Goal: Task Accomplishment & Management: Use online tool/utility

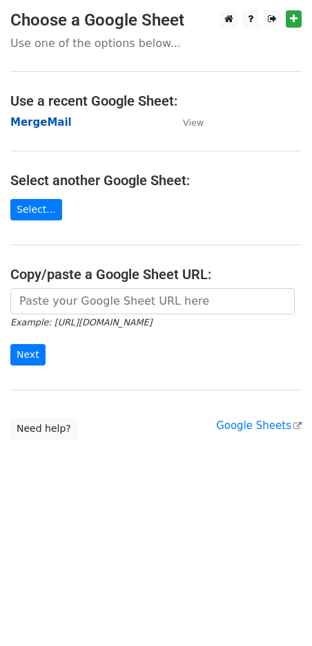
click at [40, 120] on strong "MergeMail" at bounding box center [40, 122] width 61 height 12
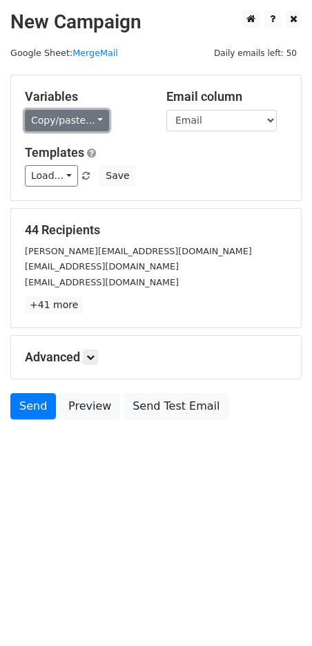
click at [92, 116] on link "Copy/paste..." at bounding box center [67, 120] width 84 height 21
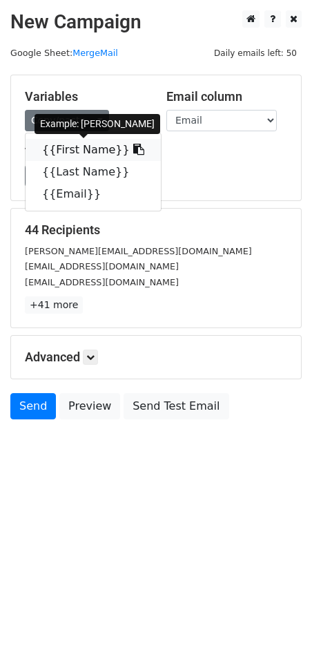
click at [78, 155] on link "{{First Name}}" at bounding box center [93, 150] width 135 height 22
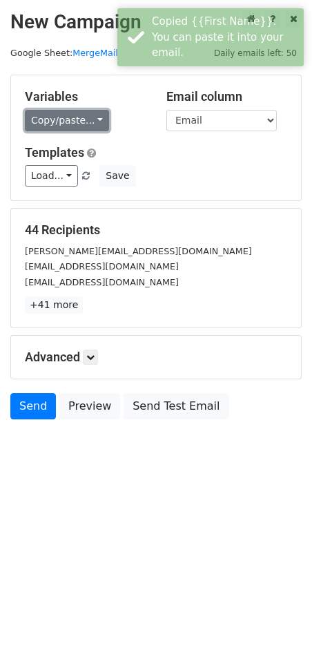
click at [65, 121] on link "Copy/paste..." at bounding box center [67, 120] width 84 height 21
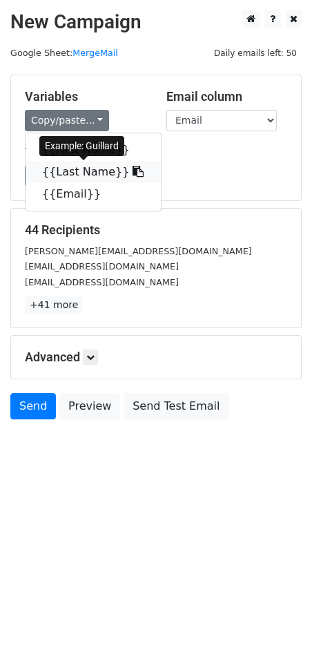
click at [64, 171] on link "{{Last Name}}" at bounding box center [93, 172] width 135 height 22
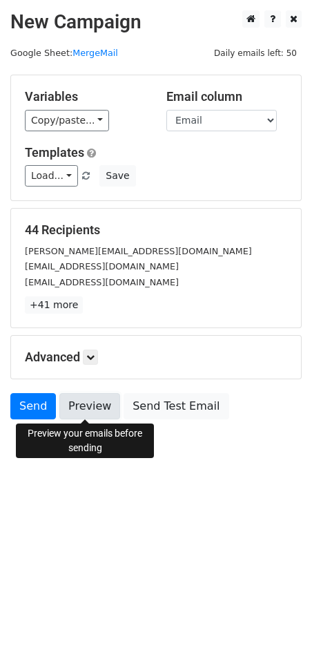
click at [81, 407] on link "Preview" at bounding box center [89, 406] width 61 height 26
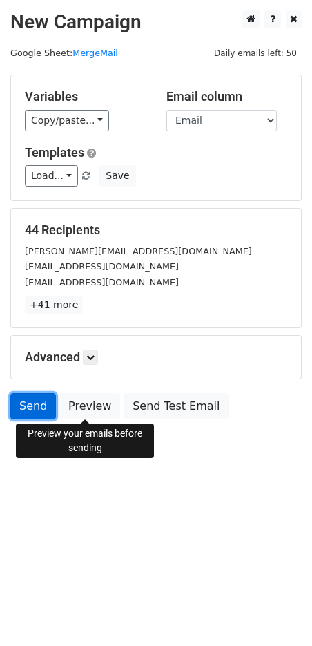
click at [30, 408] on link "Send" at bounding box center [33, 406] width 46 height 26
